Goal: Find specific page/section: Find specific page/section

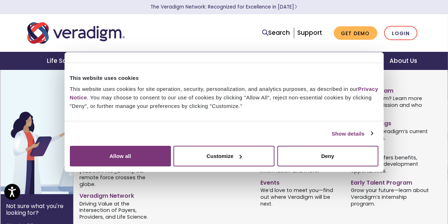
click at [179, 90] on link "Leadership" at bounding box center [210, 89] width 80 height 10
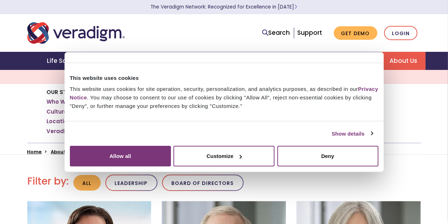
scroll to position [98, 0]
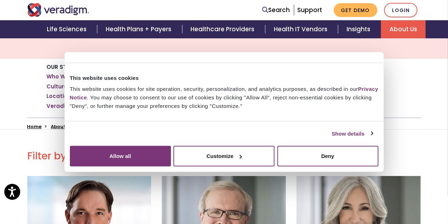
click at [159, 77] on link "Leadership" at bounding box center [157, 76] width 32 height 7
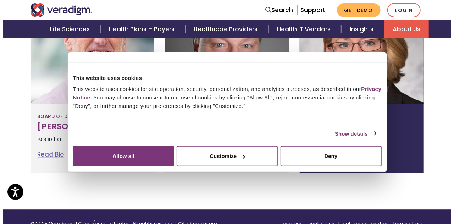
scroll to position [744, 0]
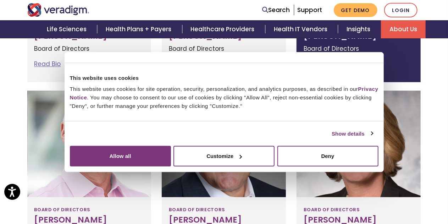
click at [325, 62] on link "Read Bio" at bounding box center [317, 64] width 27 height 9
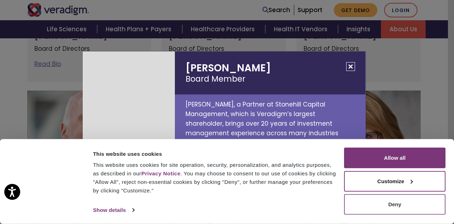
click at [409, 204] on button "Deny" at bounding box center [394, 204] width 101 height 21
